Goal: Navigation & Orientation: Find specific page/section

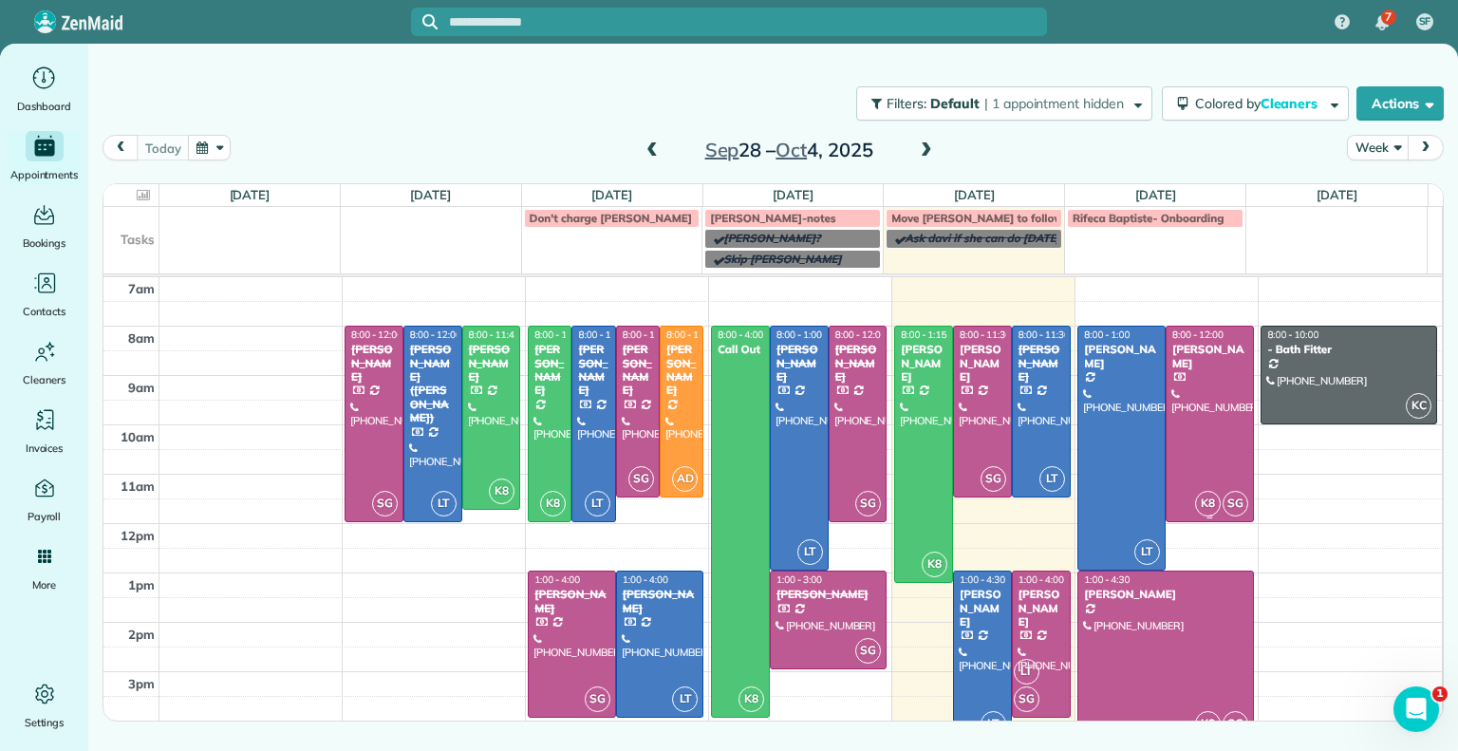
click at [1202, 366] on div "[PERSON_NAME]" at bounding box center [1209, 357] width 77 height 28
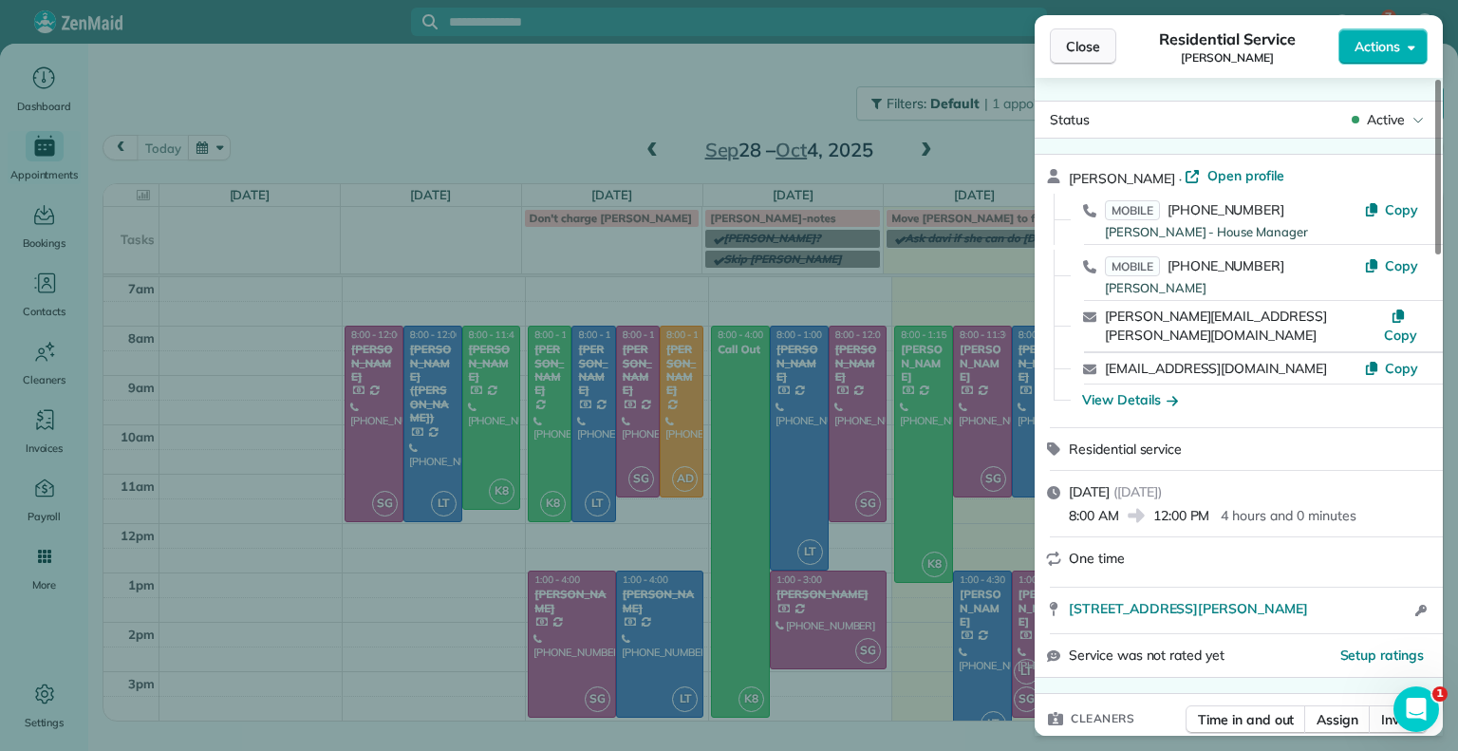
click at [1076, 61] on button "Close" at bounding box center [1083, 46] width 66 height 36
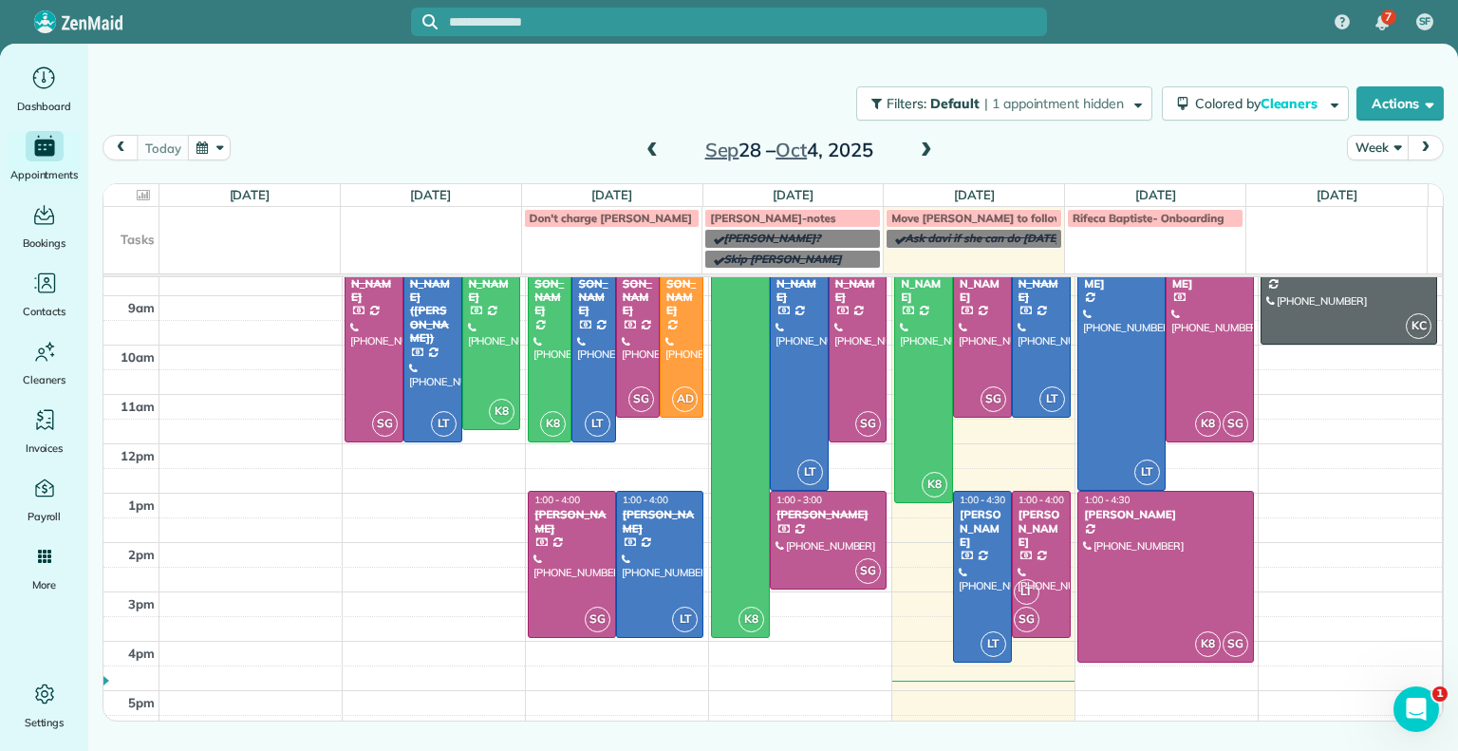
scroll to position [84, 0]
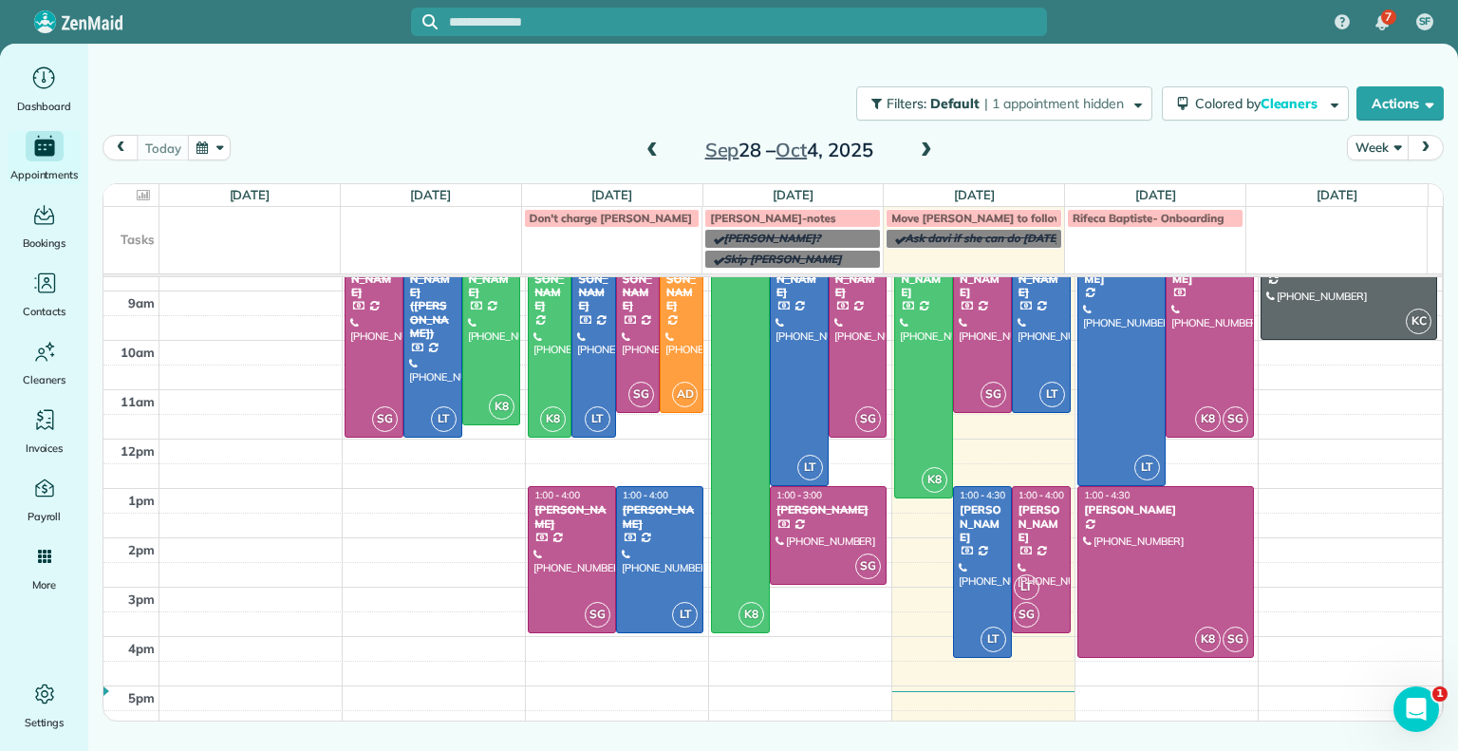
click at [938, 145] on div "[DATE] – [DATE]" at bounding box center [789, 150] width 304 height 30
click at [919, 152] on span at bounding box center [926, 150] width 21 height 17
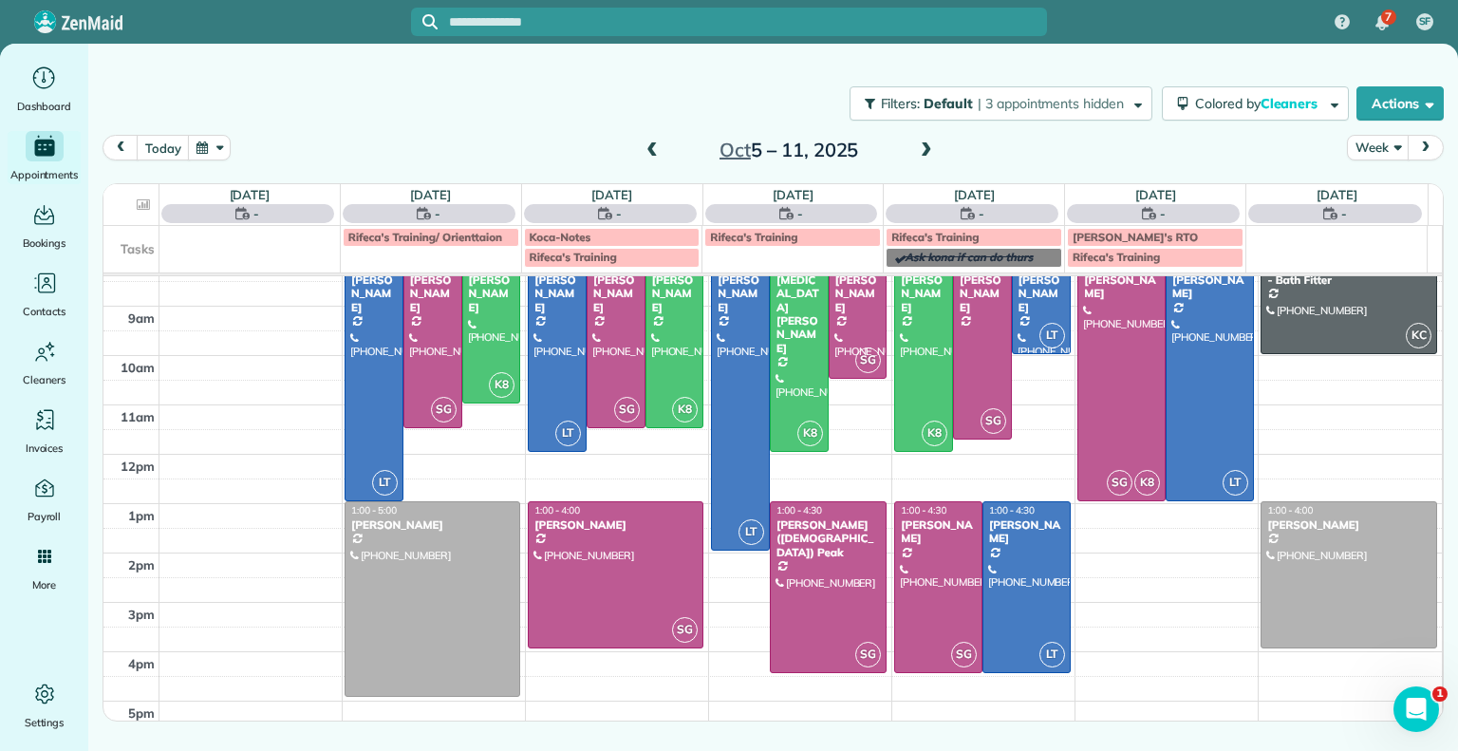
scroll to position [0, 0]
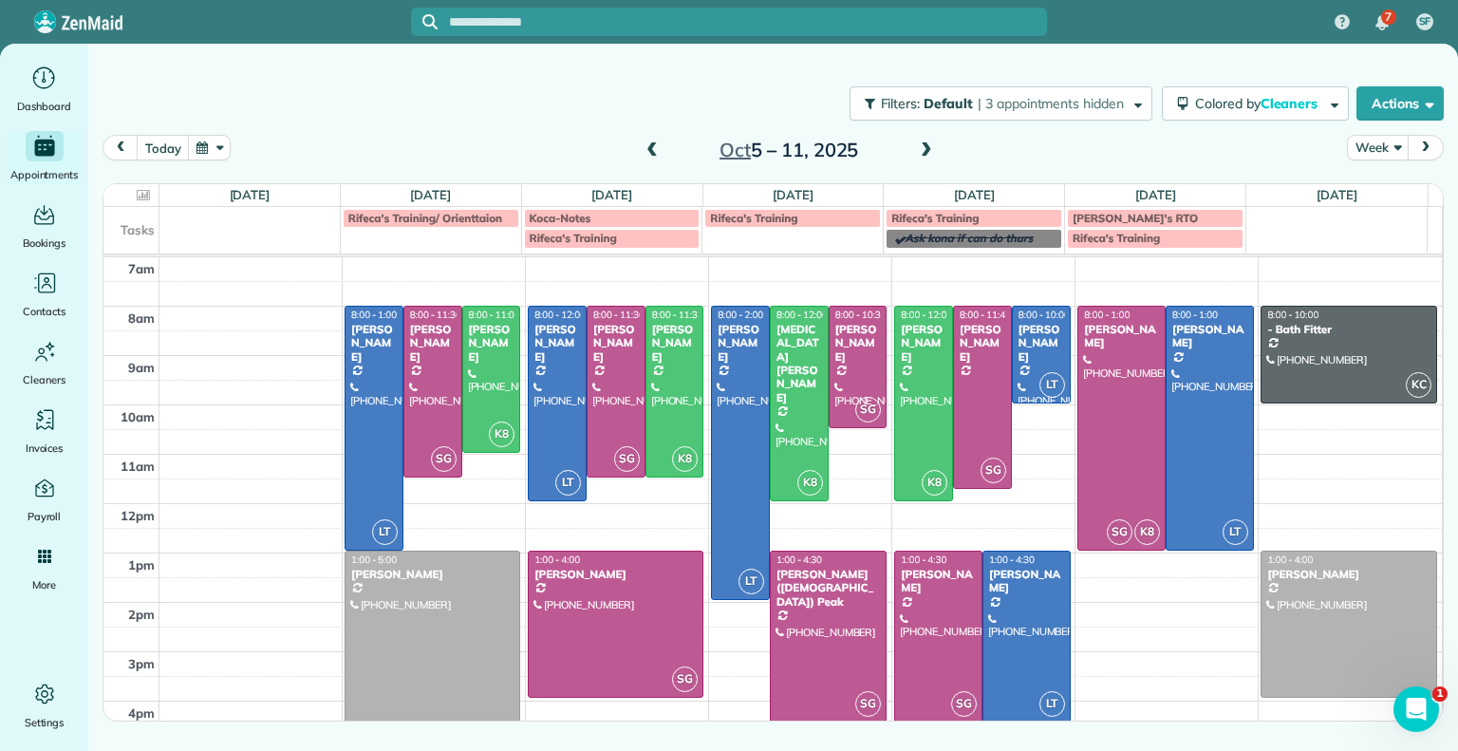
click at [924, 155] on span at bounding box center [926, 150] width 21 height 17
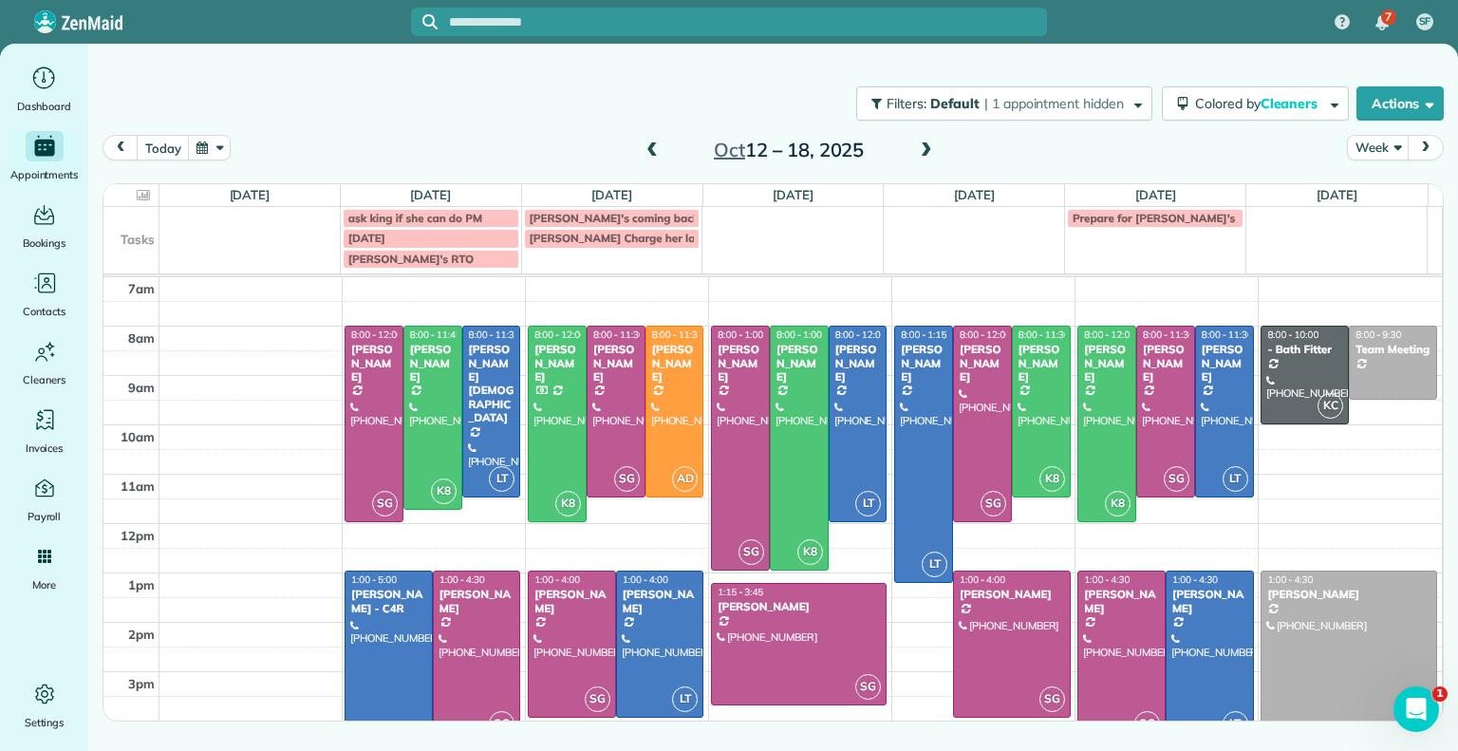
click at [654, 152] on span at bounding box center [652, 150] width 21 height 17
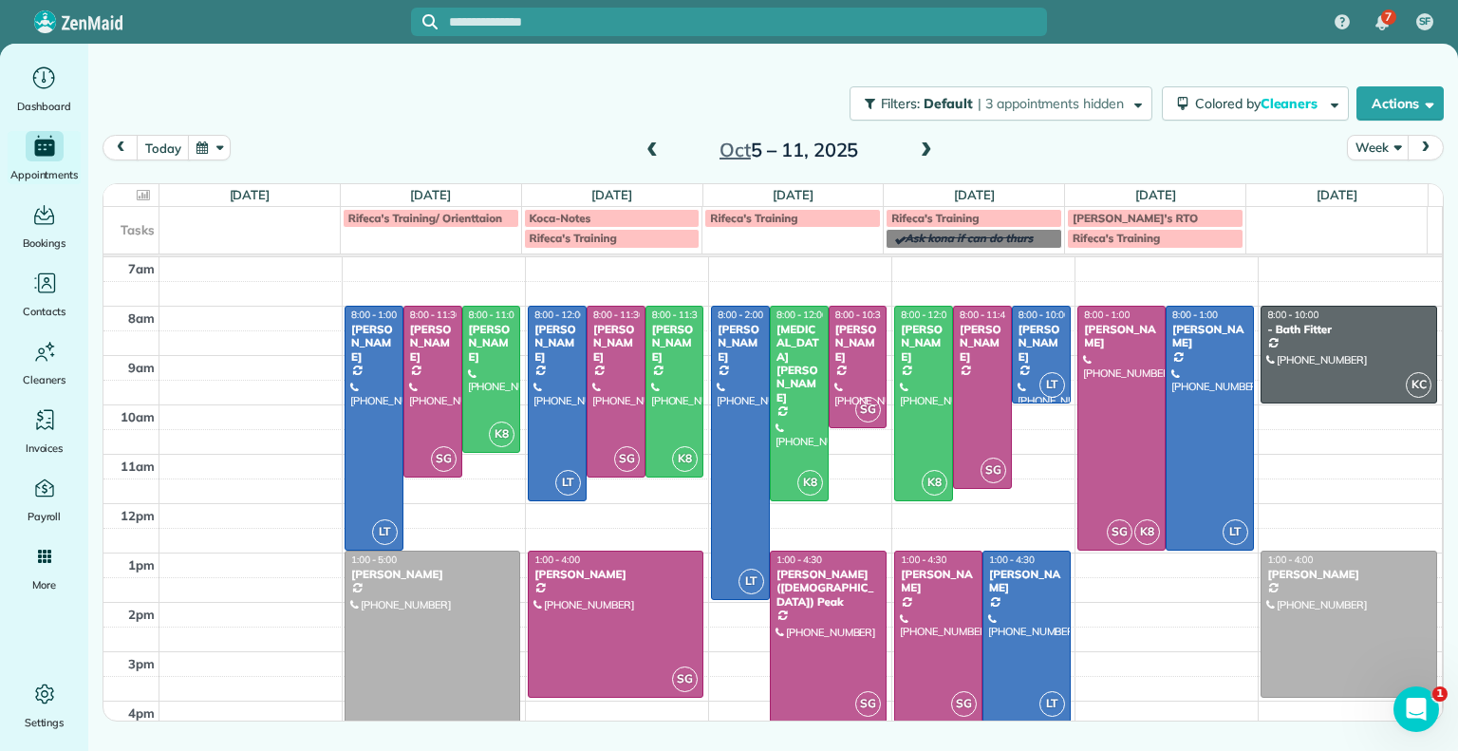
click at [930, 142] on span at bounding box center [926, 150] width 21 height 17
